Goal: Register for event/course

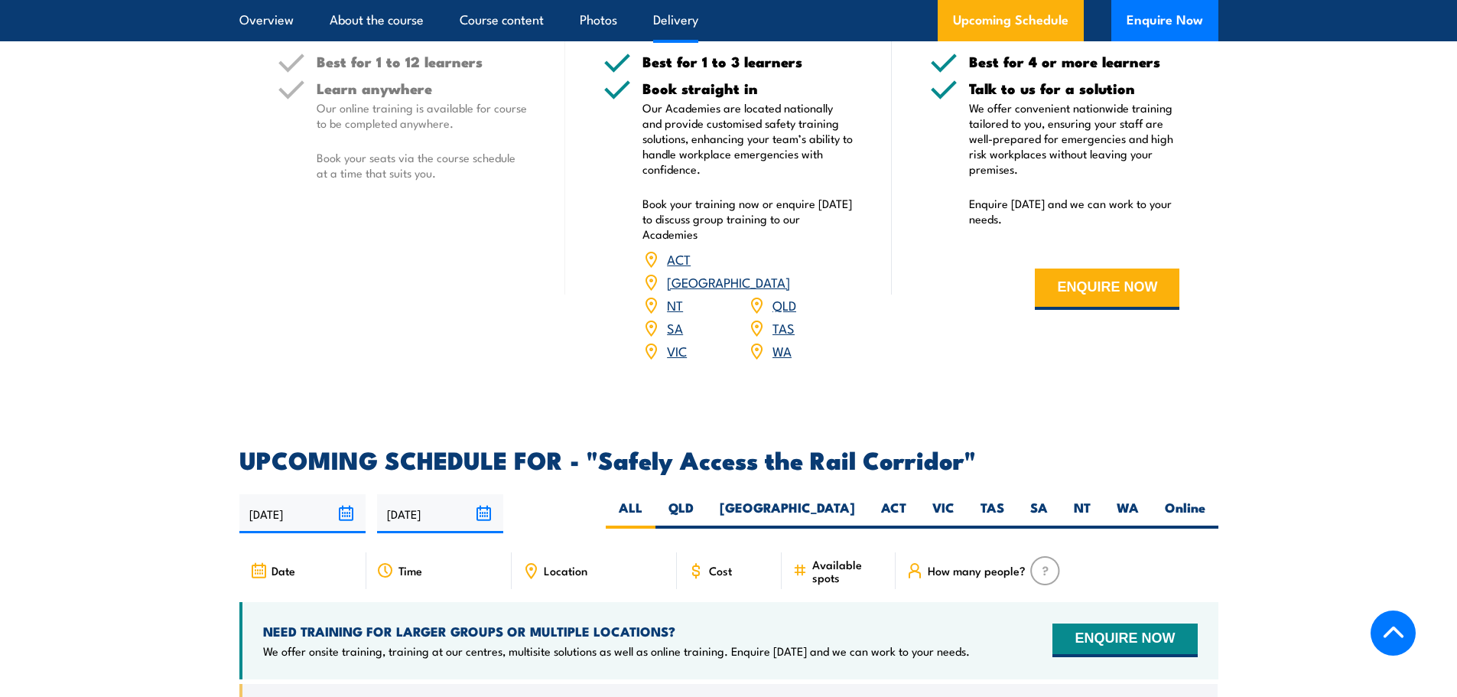
scroll to position [1911, 0]
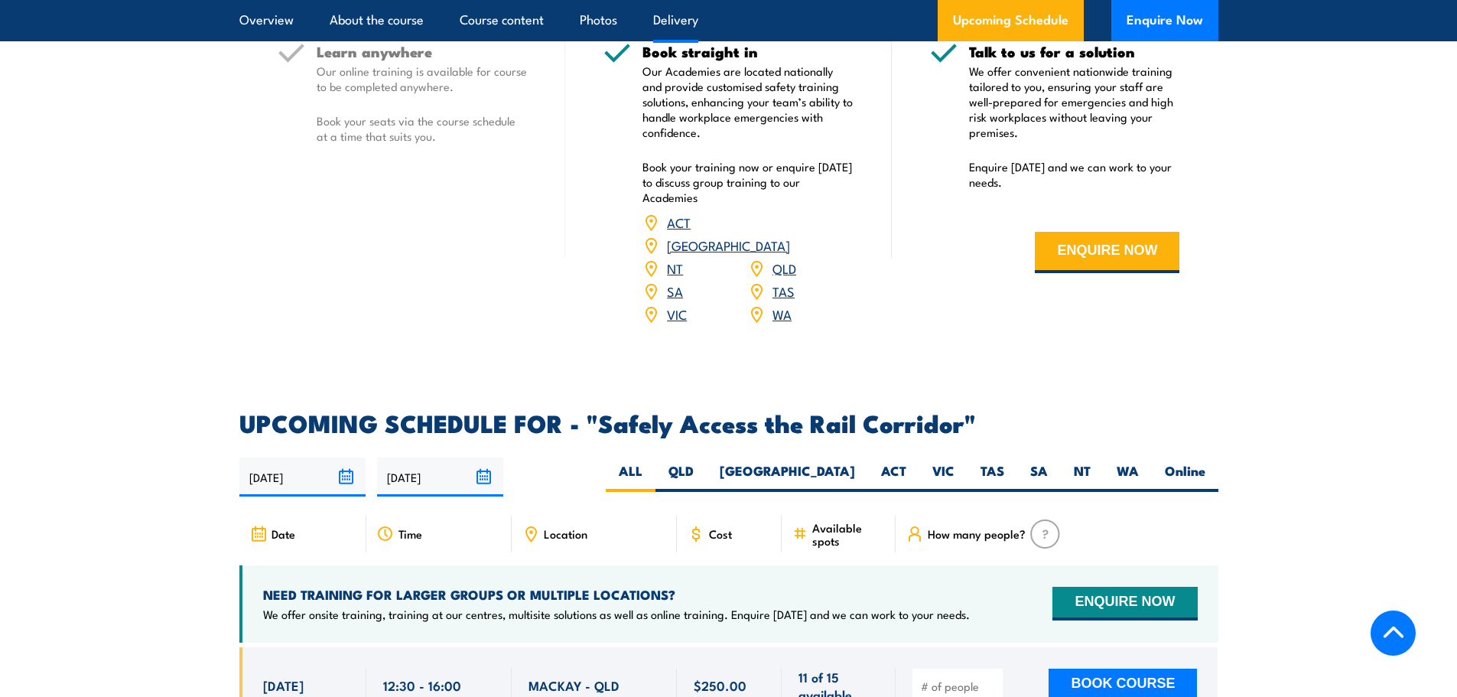
click at [943, 462] on label "VIC" at bounding box center [943, 477] width 48 height 30
click at [954, 462] on input "VIC" at bounding box center [959, 467] width 10 height 10
radio input "true"
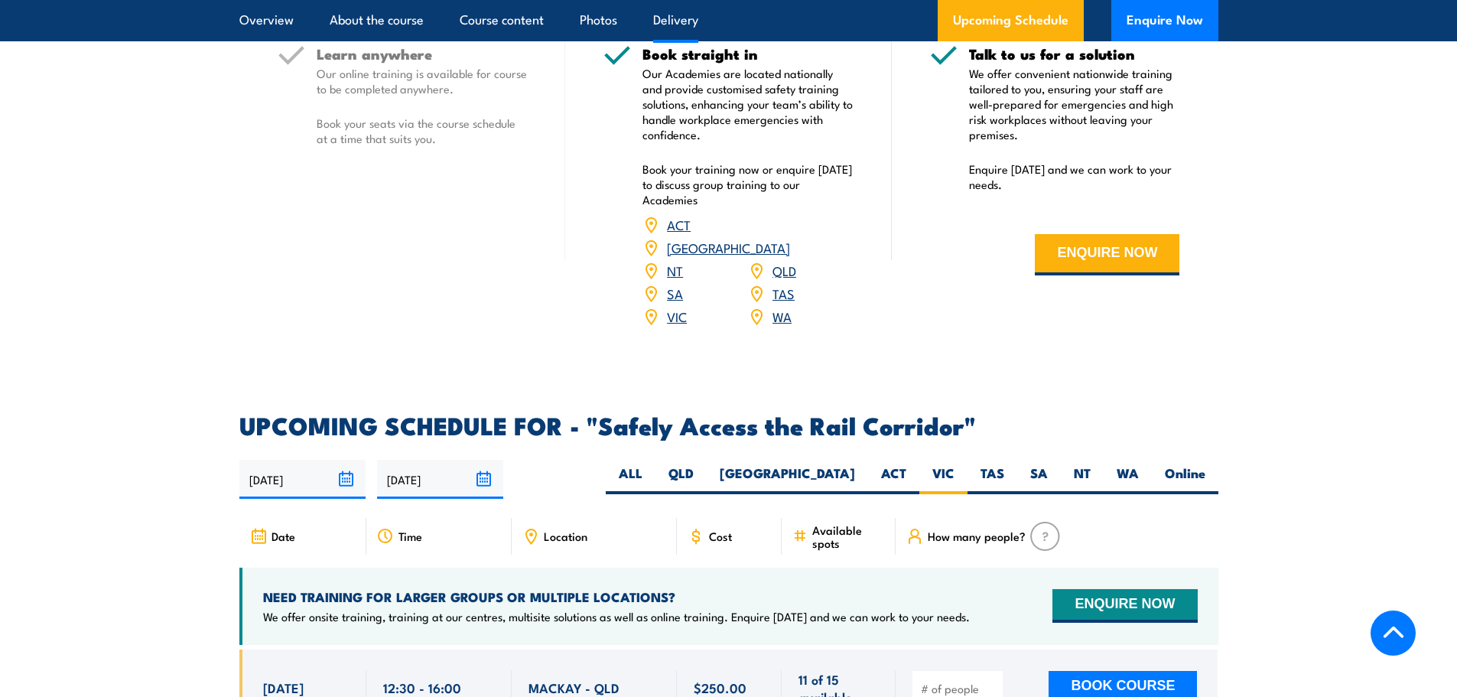
scroll to position [1911, 0]
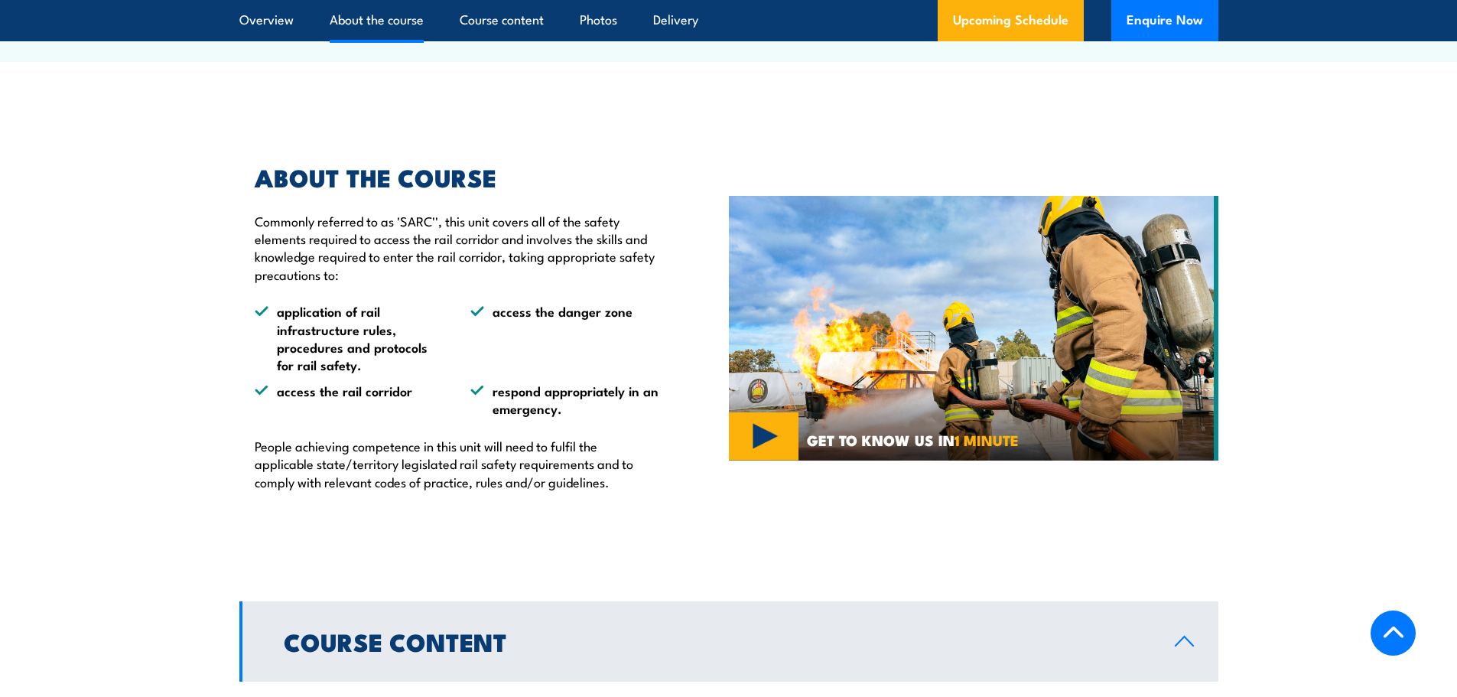
scroll to position [688, 0]
